Goal: Information Seeking & Learning: Learn about a topic

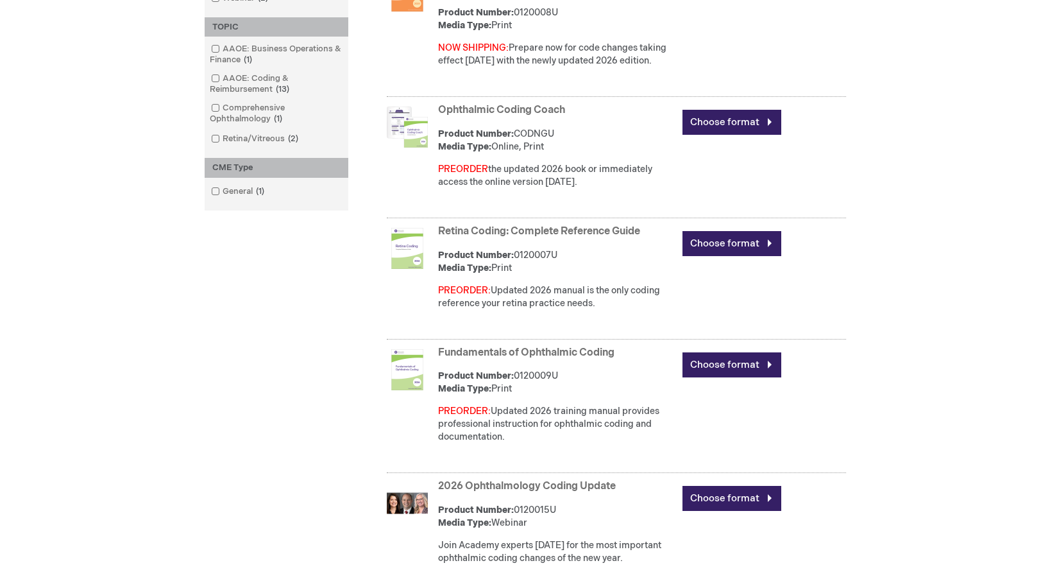
scroll to position [449, 0]
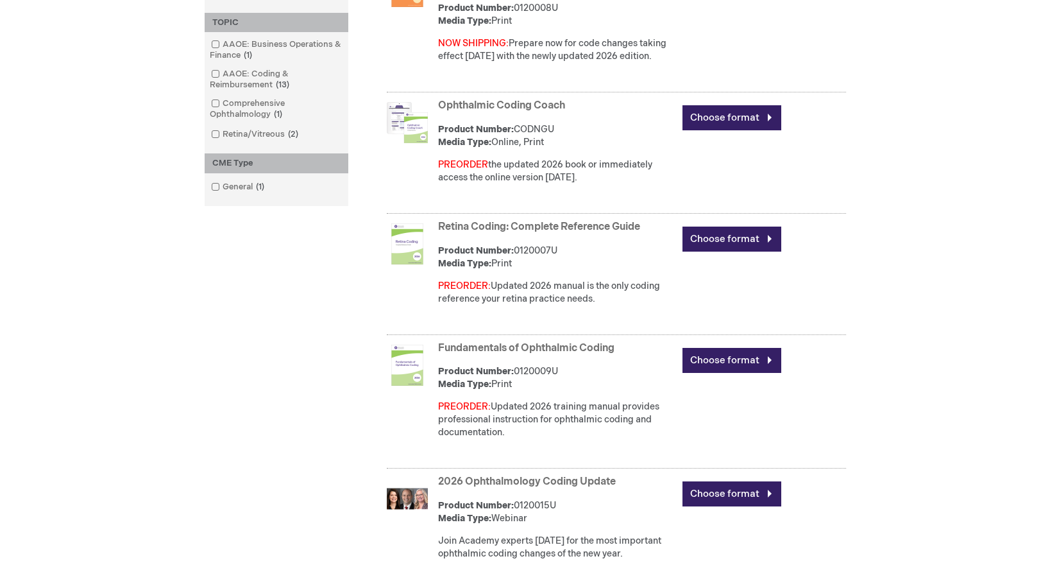
click at [508, 347] on link "Fundamentals of Ophthalmic Coding" at bounding box center [526, 348] width 176 height 12
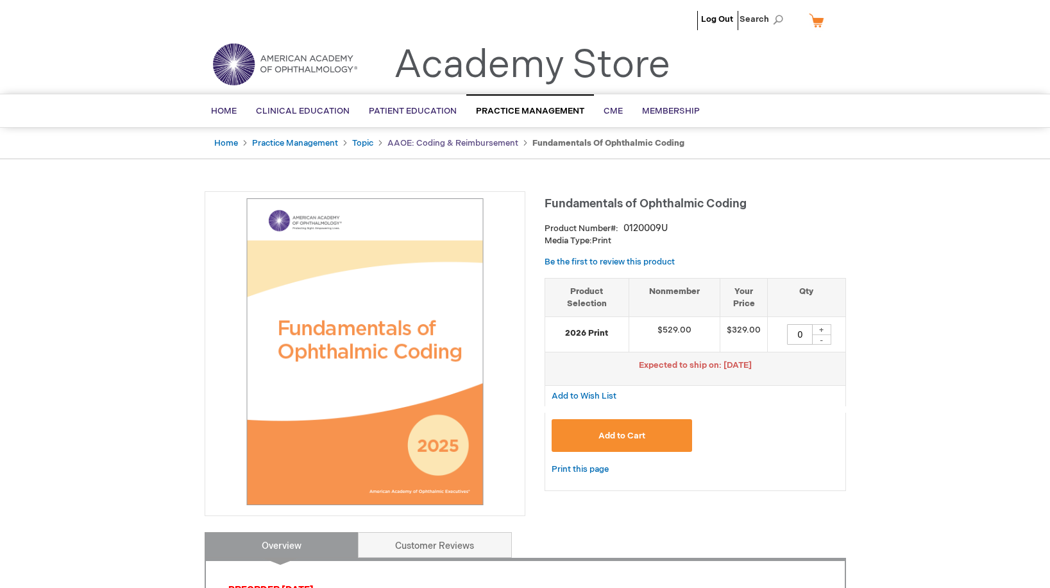
click at [410, 142] on link "AAOE: Coding & Reimbursement" at bounding box center [453, 143] width 131 height 10
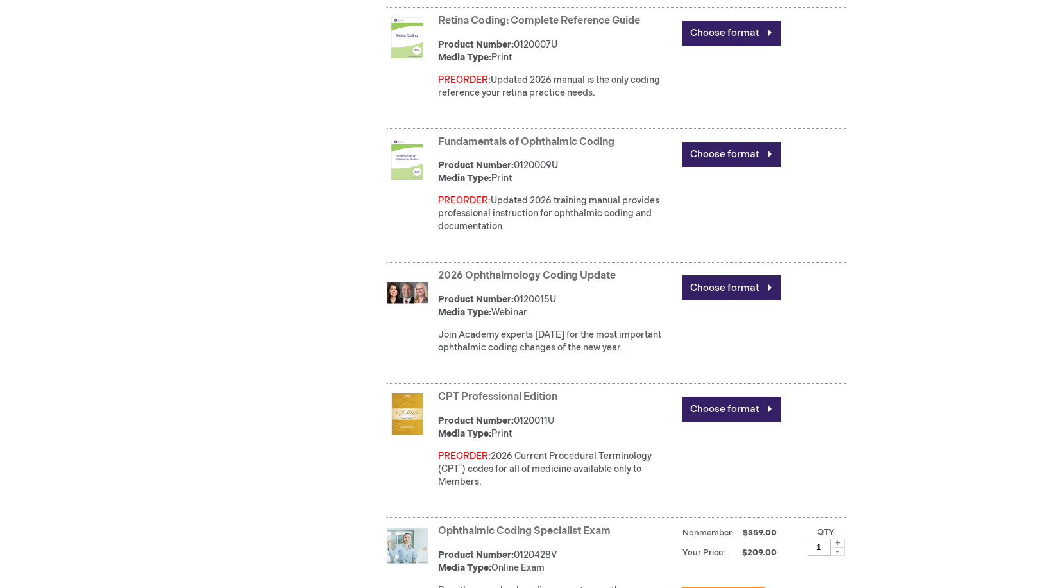
scroll to position [565, 0]
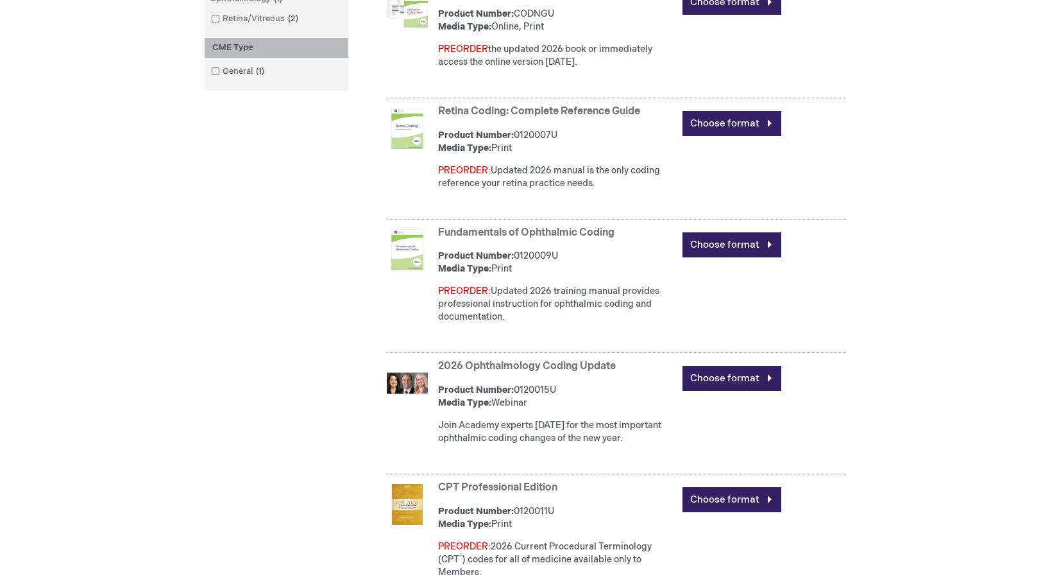
click at [88, 102] on div "Log Out Search My Cart CLOSE RECENTLY ADDED ITEM(S) Close There are no items in…" at bounding box center [525, 435] width 1050 height 2001
